Goal: Task Accomplishment & Management: Use online tool/utility

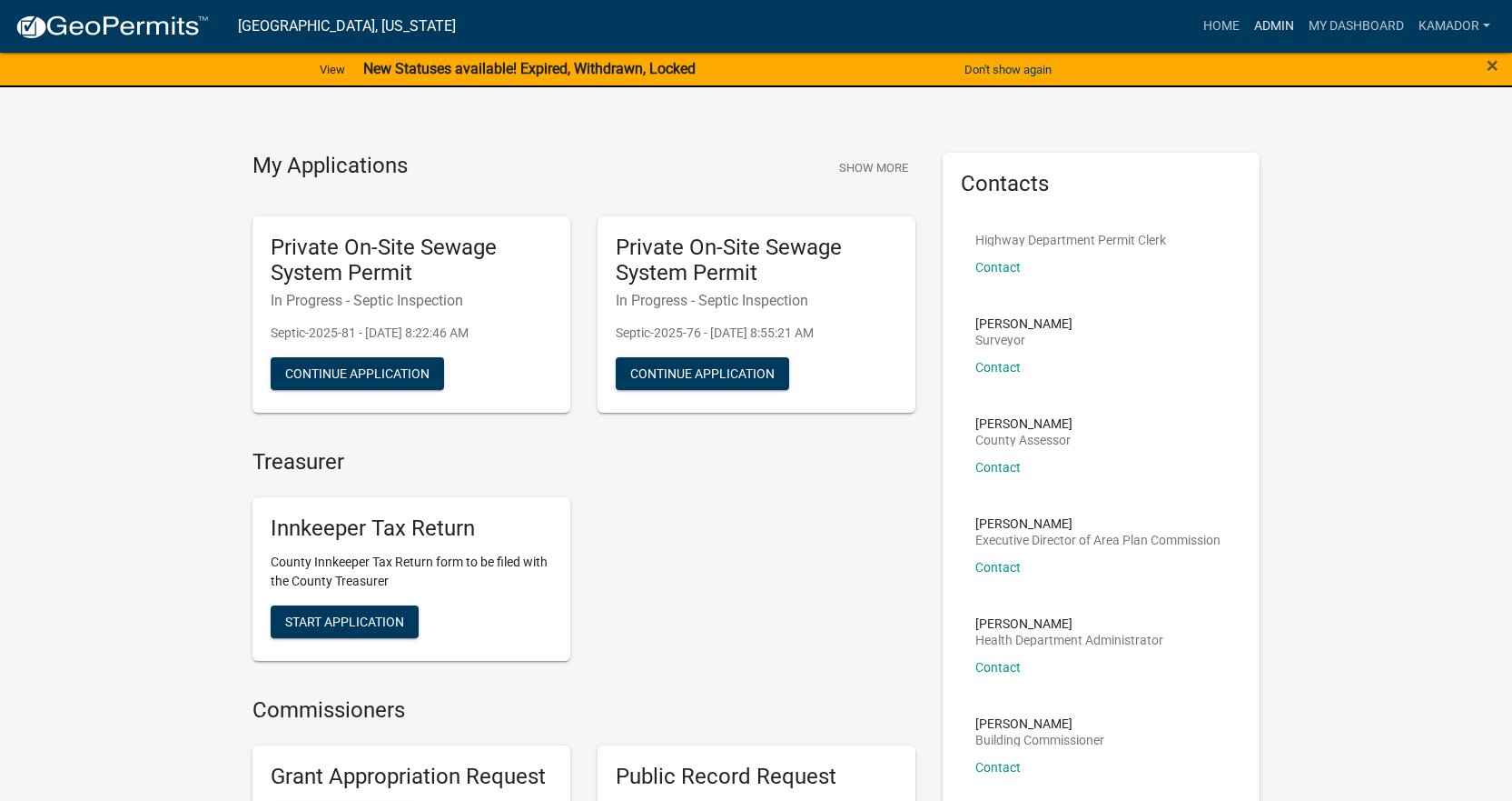
click at [1274, 22] on link "Admin" at bounding box center [1274, 26] width 54 height 35
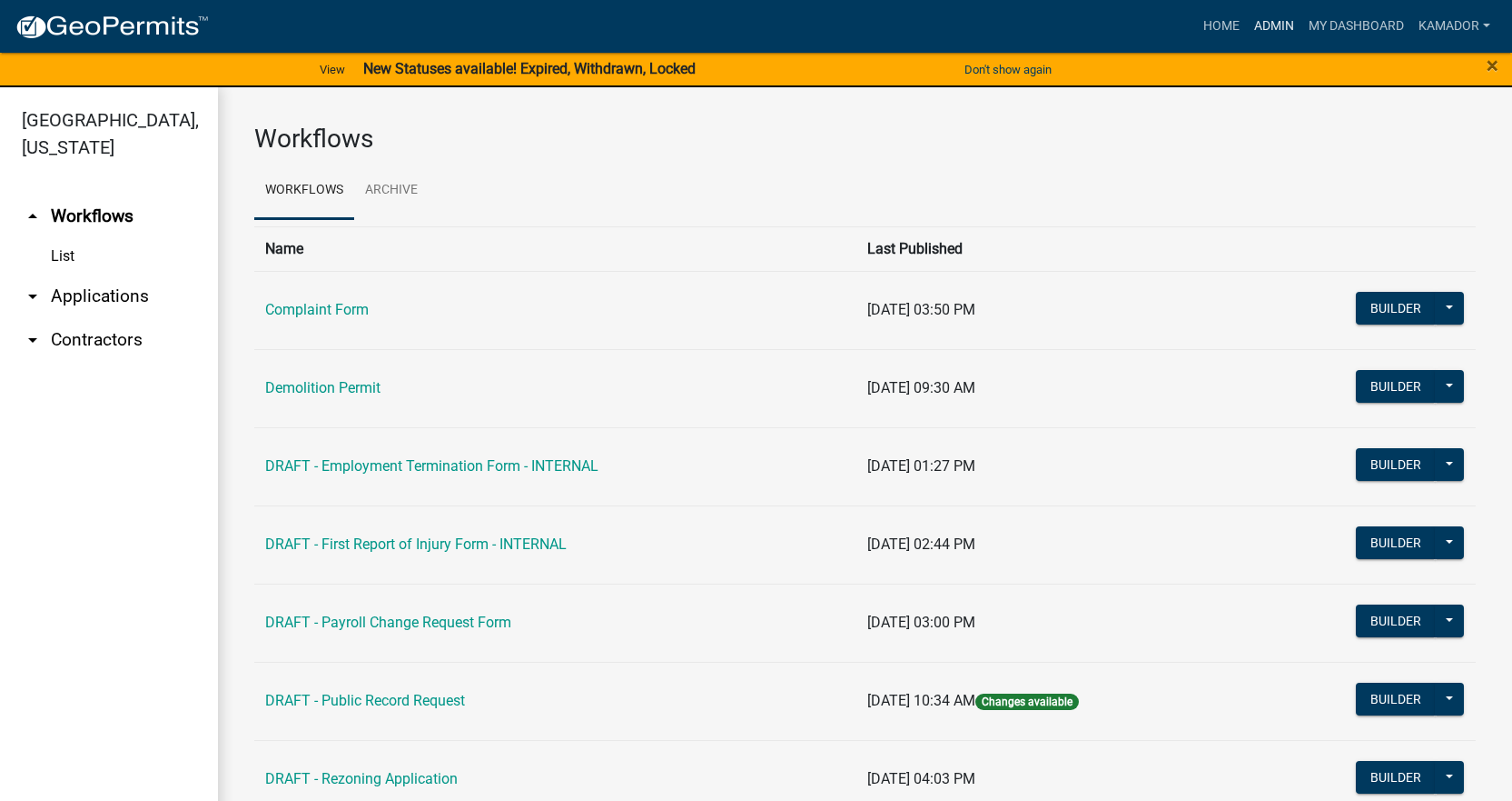
click at [1268, 18] on link "Admin" at bounding box center [1274, 26] width 54 height 35
click at [49, 342] on link "arrow_drop_down Contractors" at bounding box center [109, 340] width 218 height 44
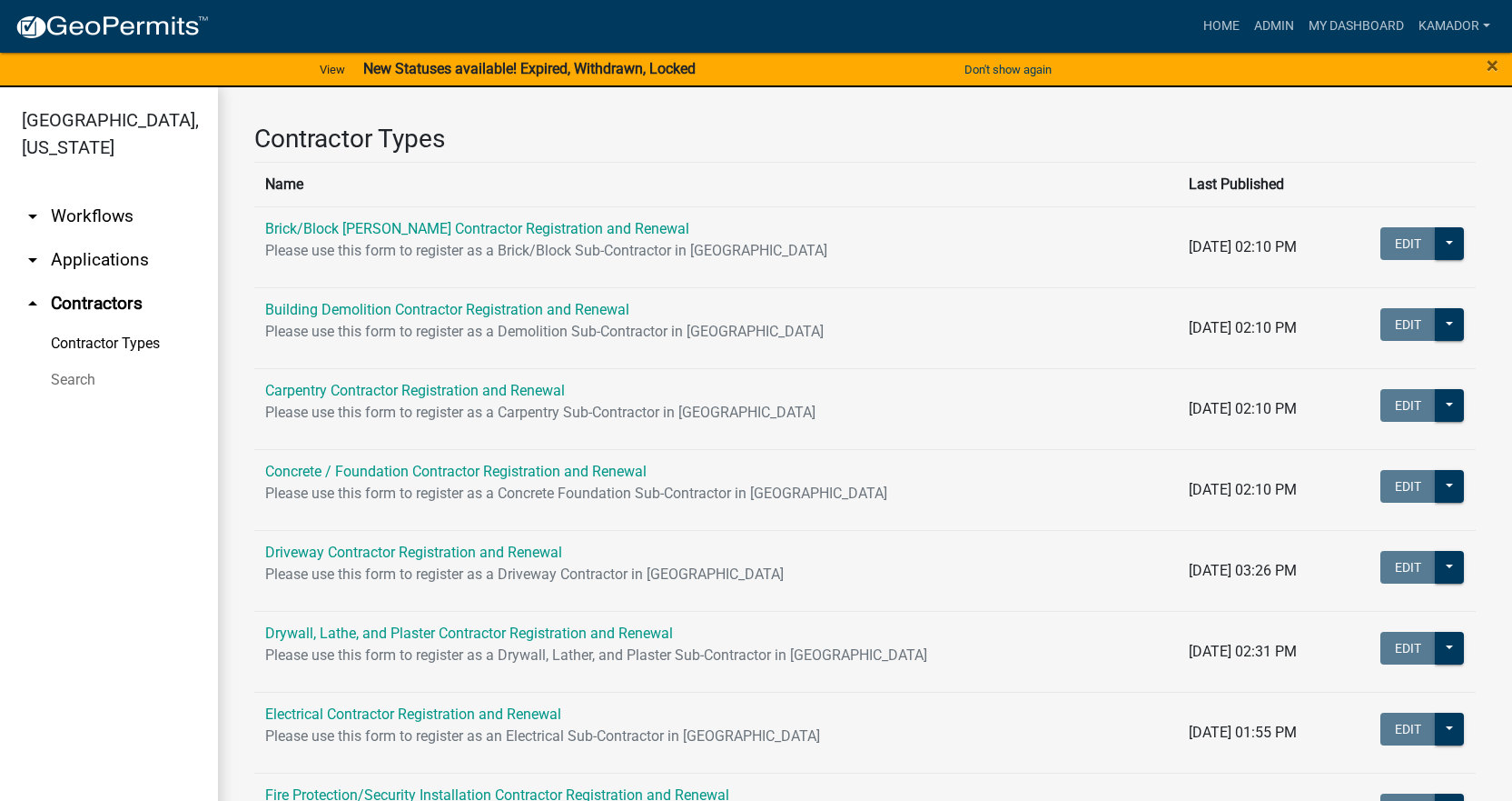
click at [88, 259] on link "arrow_drop_down Applications" at bounding box center [109, 260] width 218 height 44
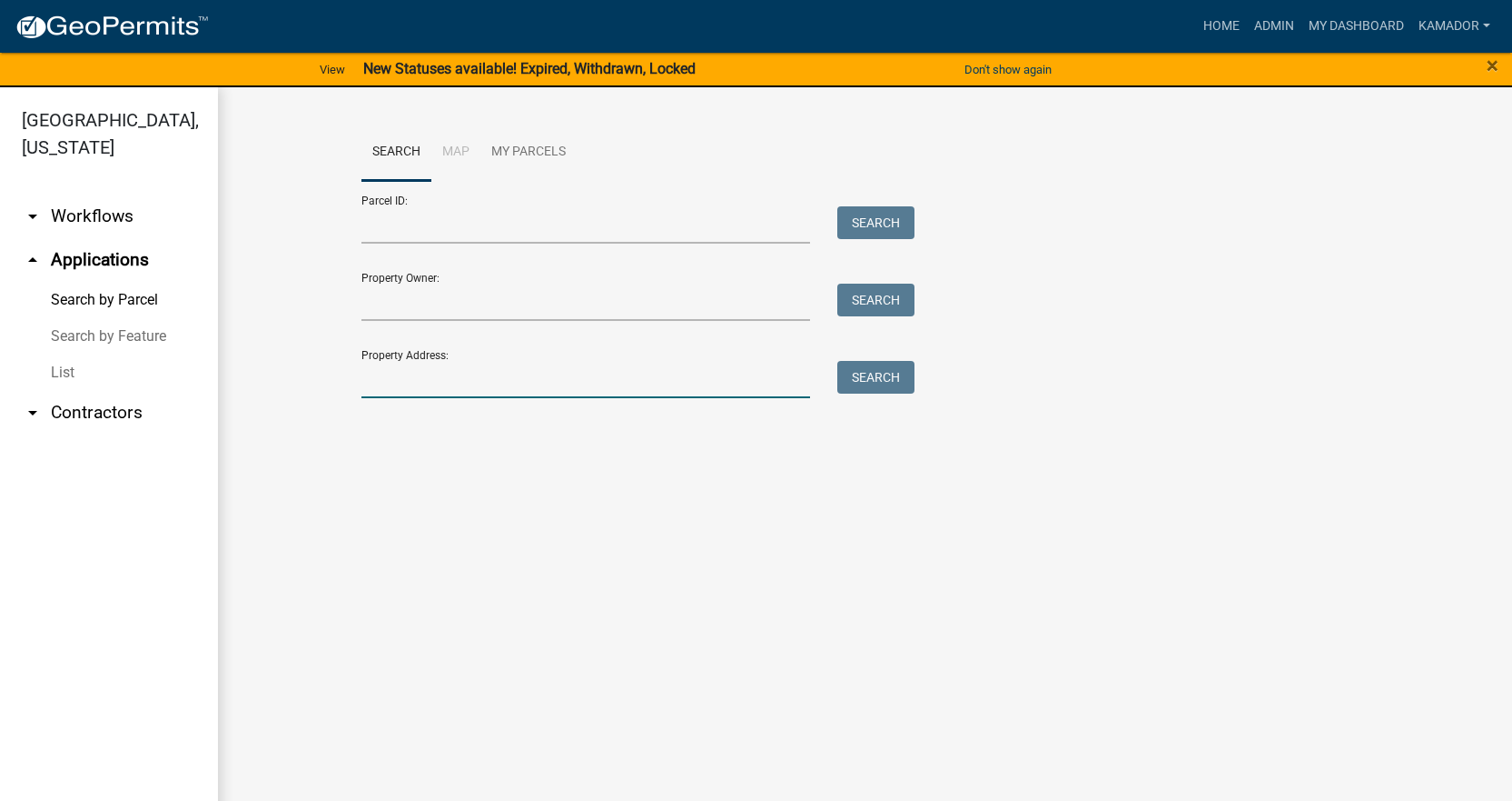
click at [424, 368] on input "Property Address:" at bounding box center [587, 380] width 450 height 38
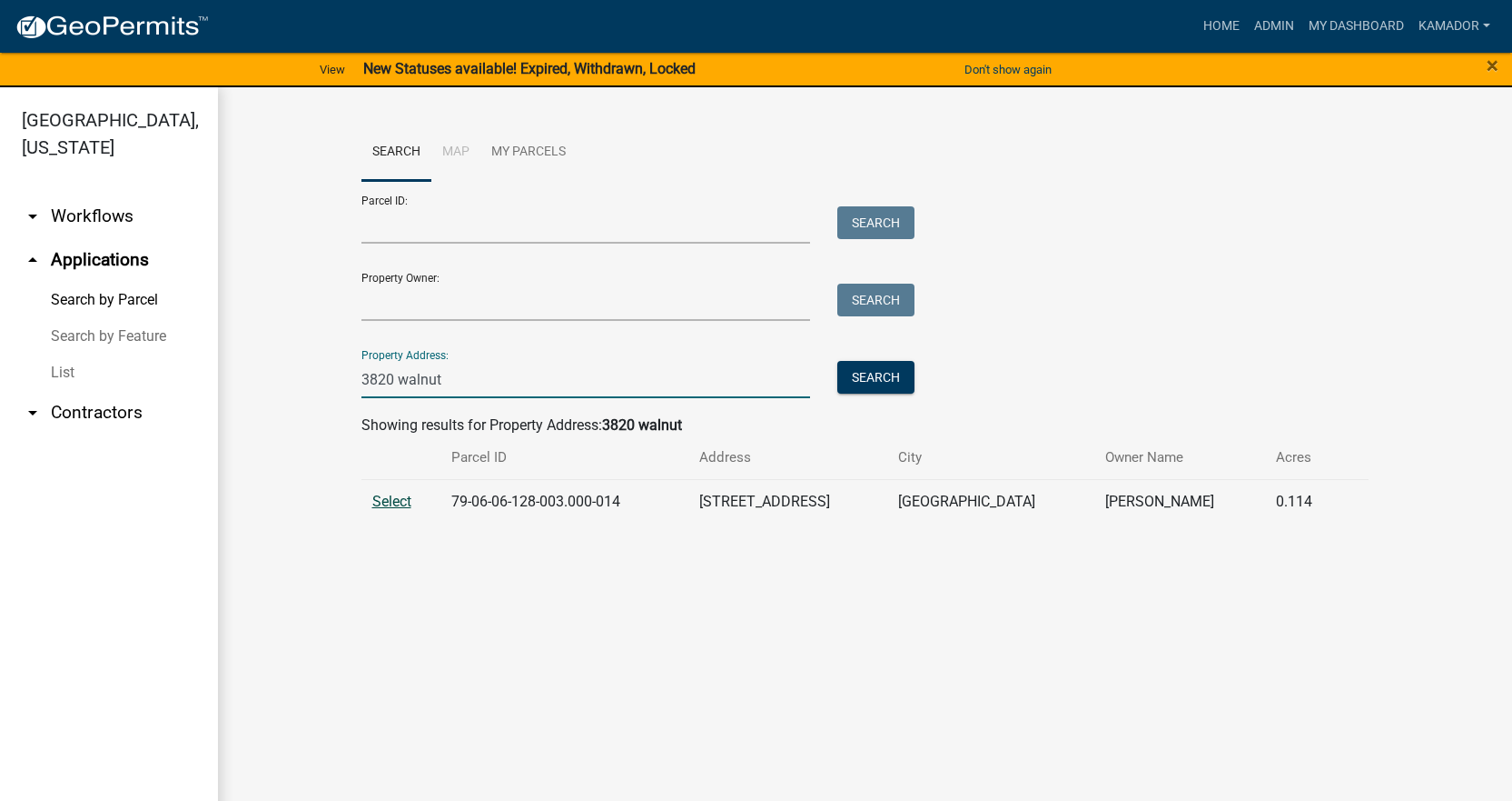
type input "3820 walnut"
click at [396, 503] on span "Select" at bounding box center [391, 501] width 39 height 17
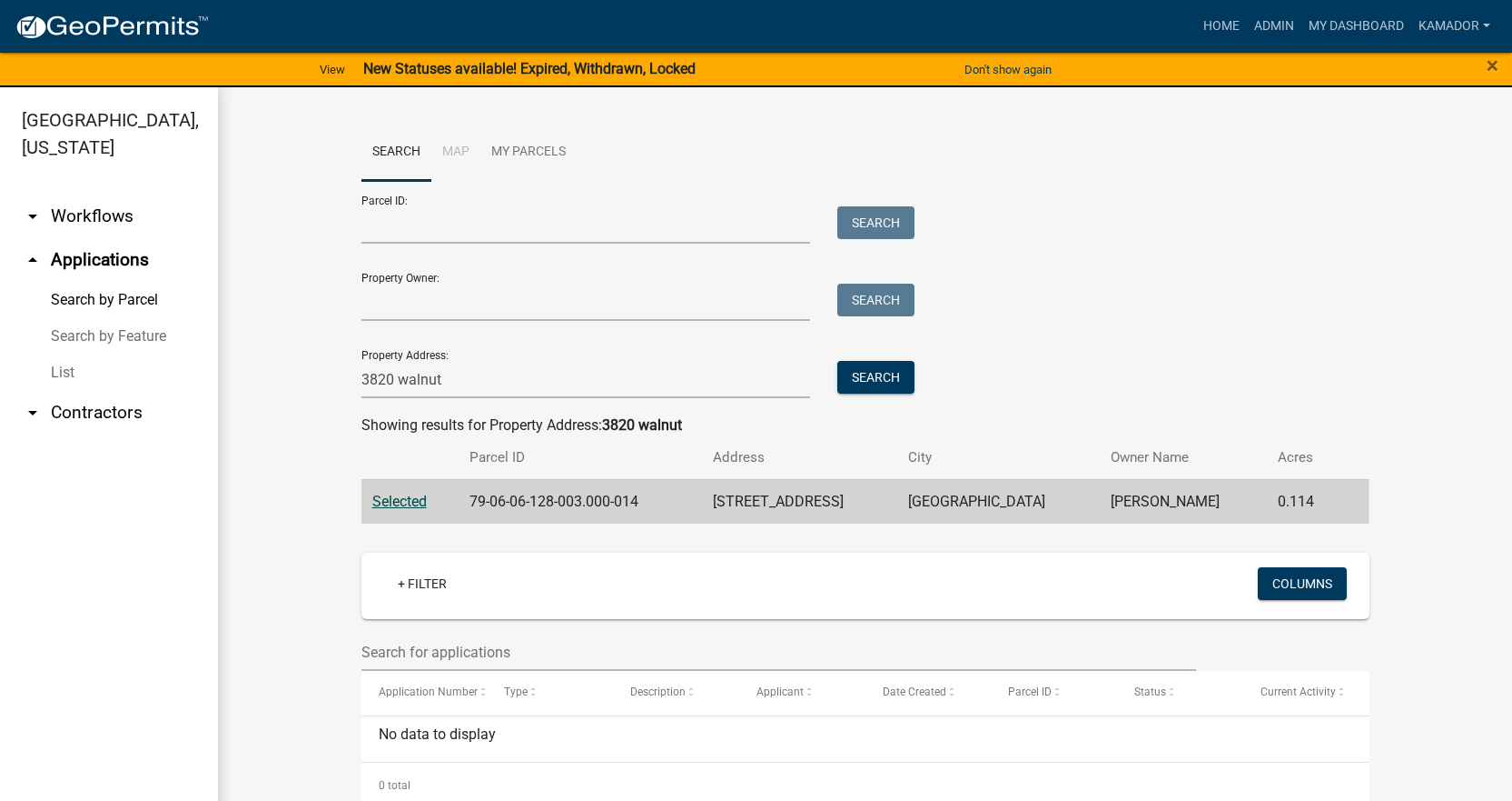
click at [1485, 66] on div "×" at bounding box center [1449, 69] width 126 height 39
click at [1492, 63] on span "×" at bounding box center [1493, 65] width 12 height 26
